Goal: Task Accomplishment & Management: Manage account settings

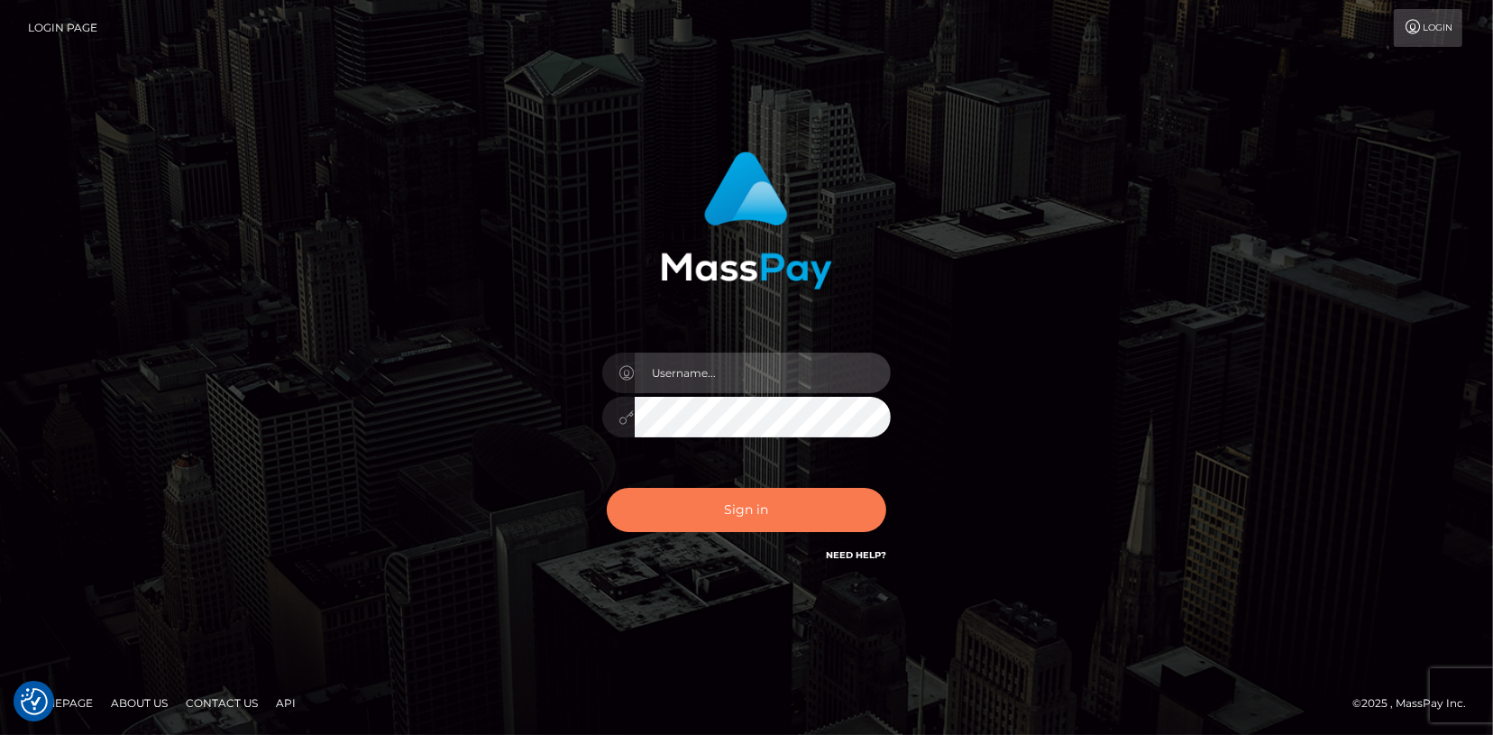
type input "[PERSON_NAME].cosmo"
click at [792, 509] on button "Sign in" at bounding box center [747, 510] width 280 height 44
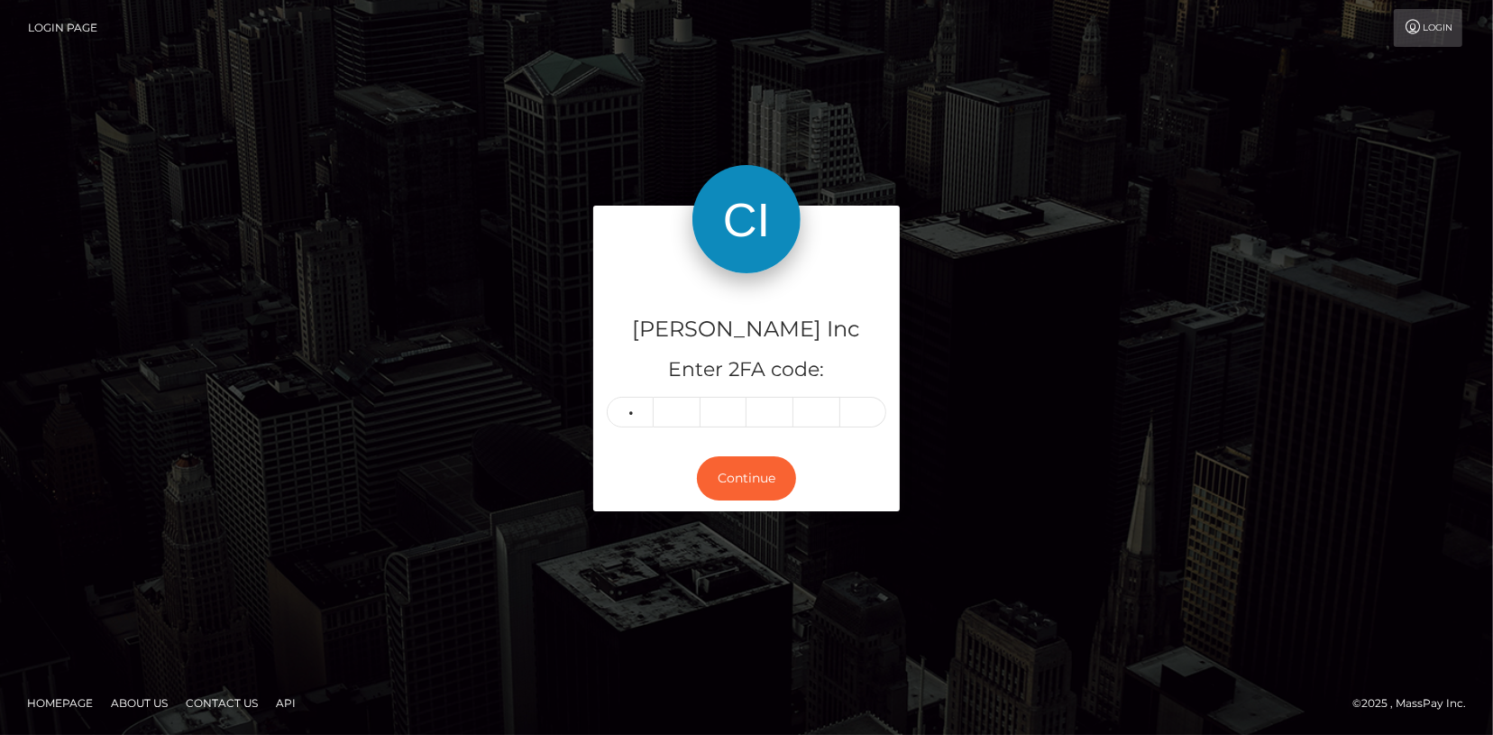
type input "8"
type input "3"
type input "4"
type input "7"
type input "1"
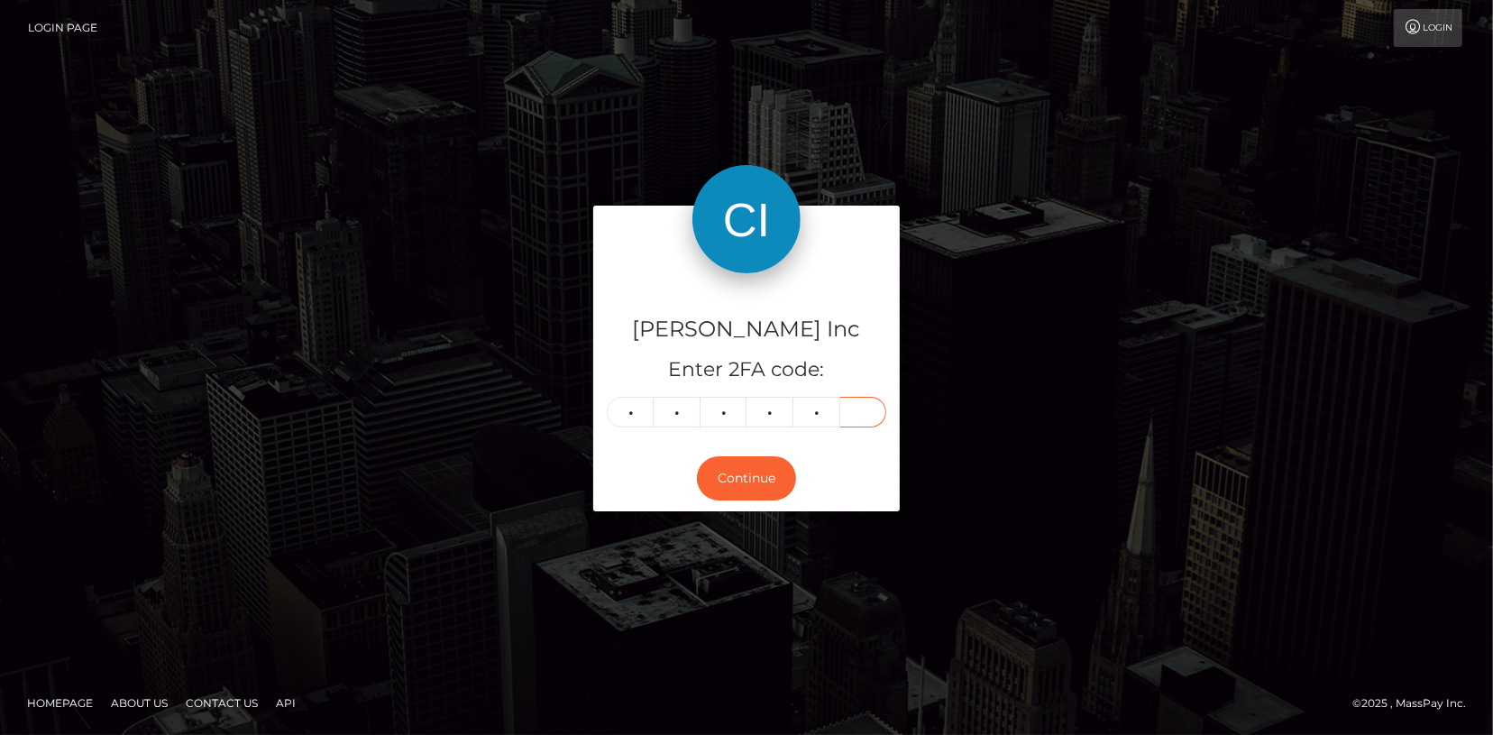
type input "7"
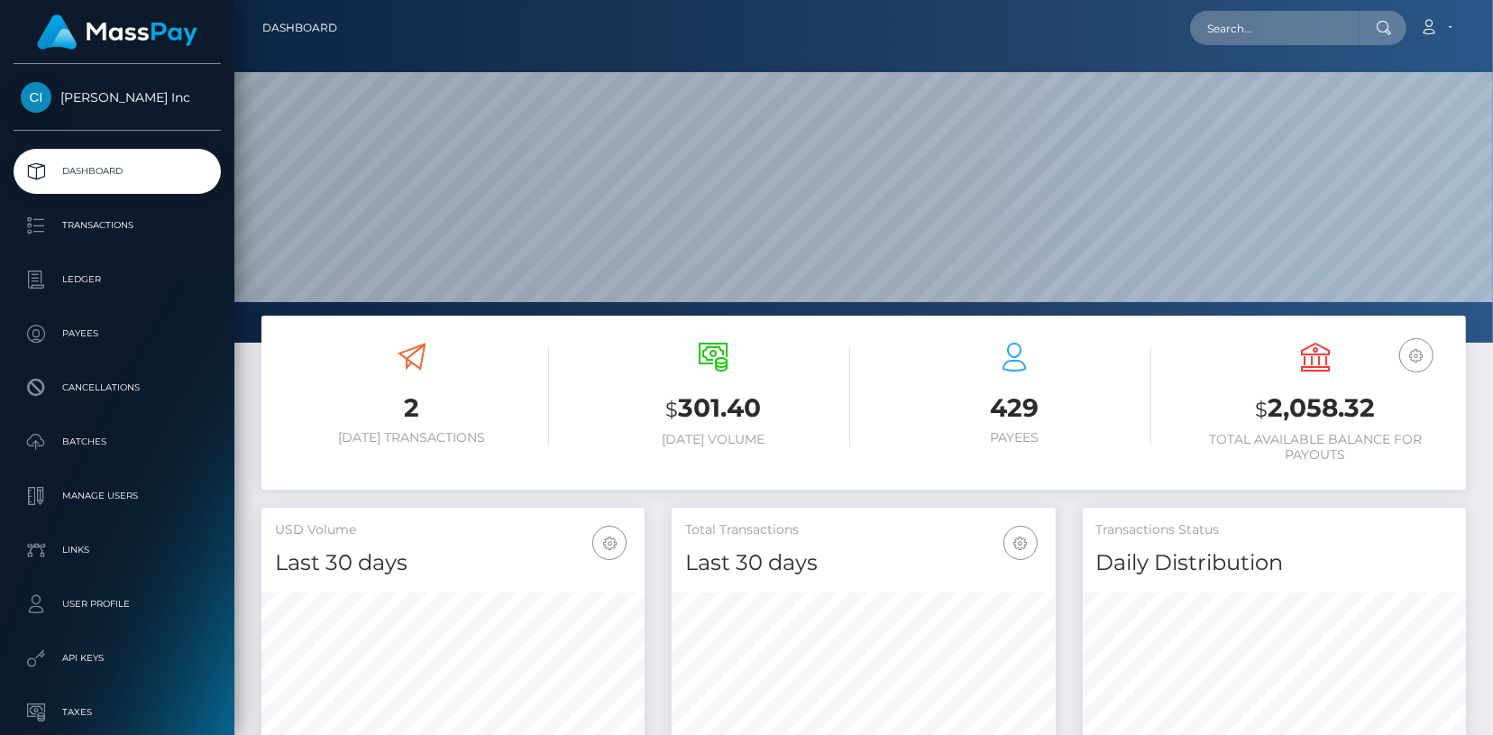
scroll to position [319, 383]
